Goal: Navigation & Orientation: Go to known website

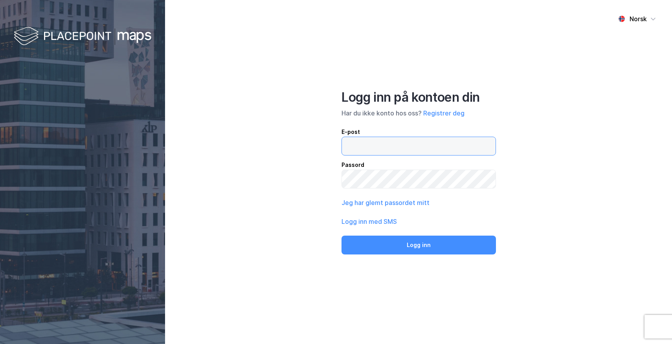
click at [376, 145] on input "email" at bounding box center [419, 146] width 154 height 18
type input "[EMAIL_ADDRESS][DOMAIN_NAME]"
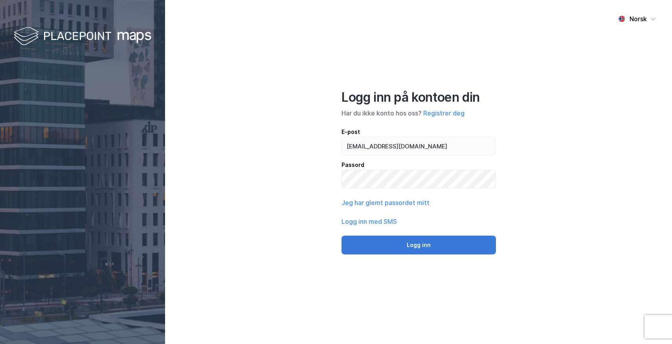
click at [417, 245] on button "Logg inn" at bounding box center [418, 245] width 154 height 19
